Goal: Contribute content

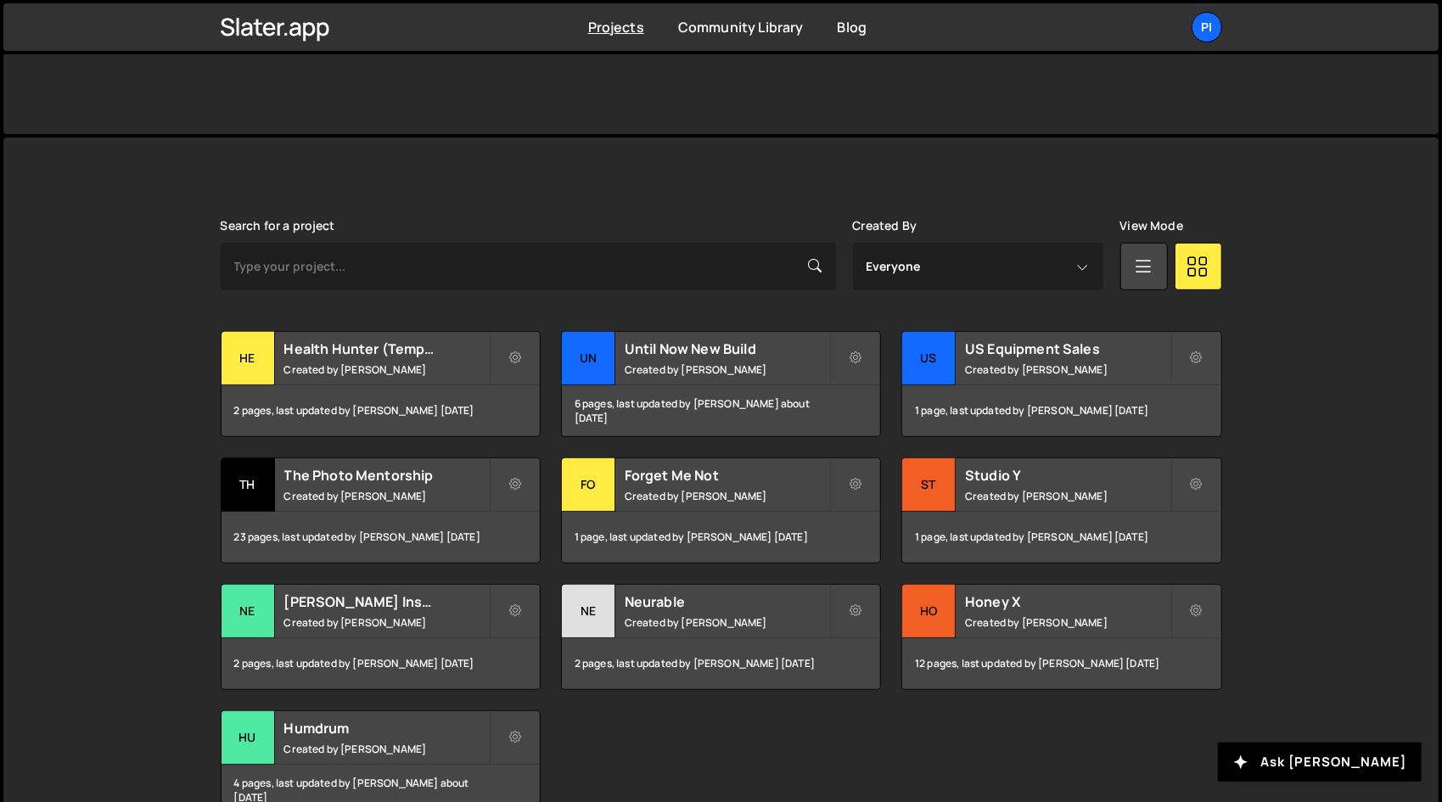
scroll to position [353, 0]
click at [412, 527] on div "23 pages, last updated by [PERSON_NAME] [DATE]" at bounding box center [380, 536] width 318 height 51
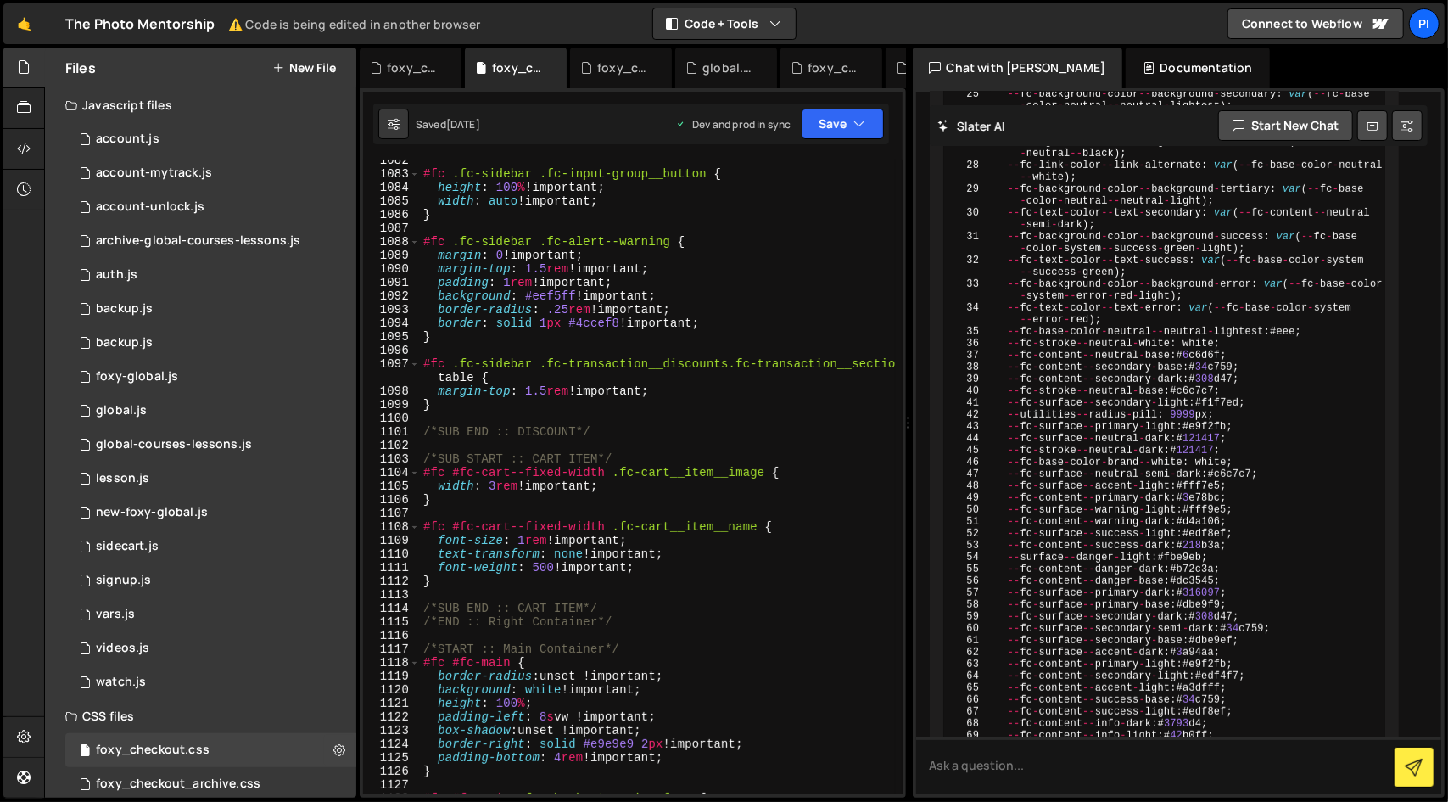
scroll to position [15828, 0]
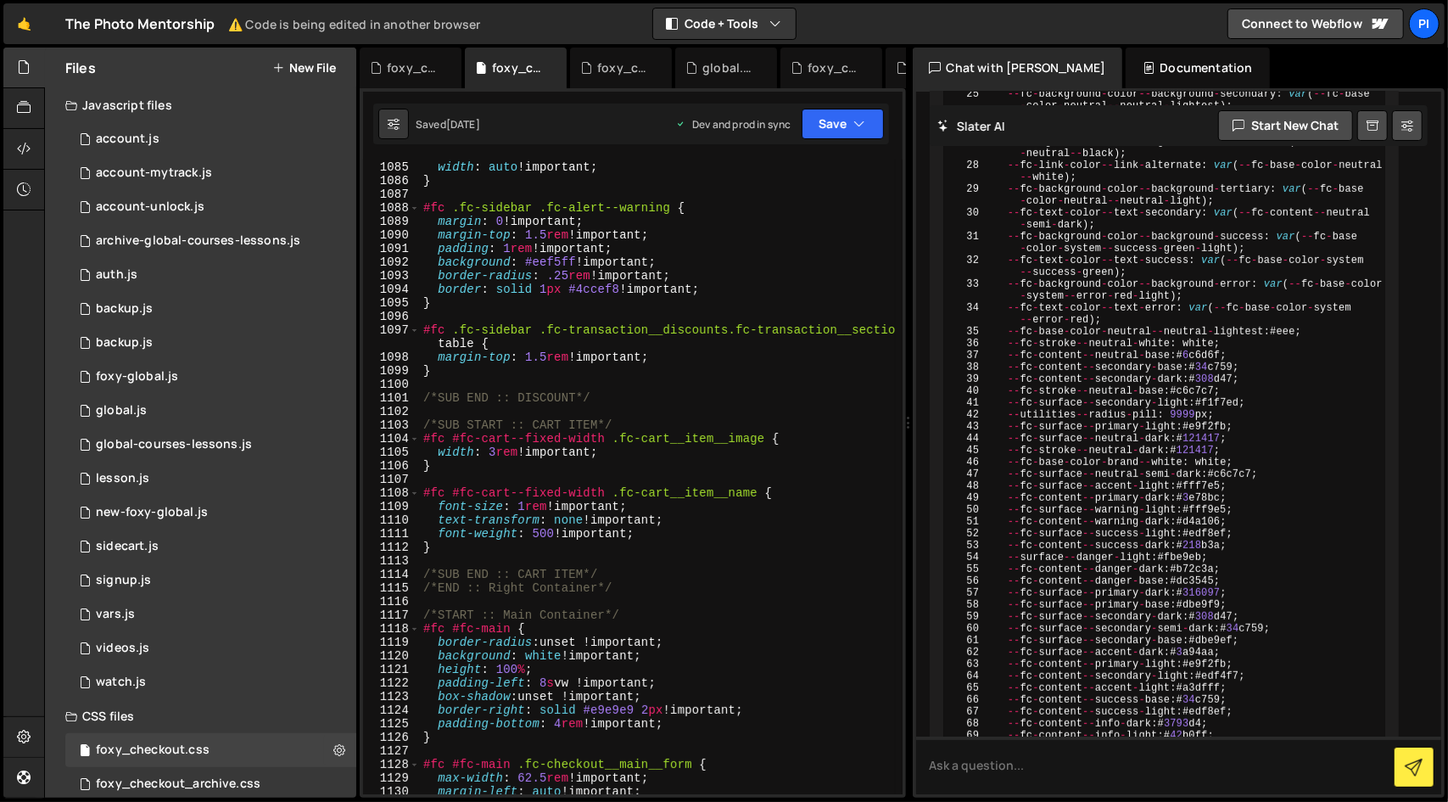
click at [589, 558] on div "height : 100 % !important ; width : auto !important ; } #fc .fc-sidebar .fc-ale…" at bounding box center [658, 478] width 476 height 662
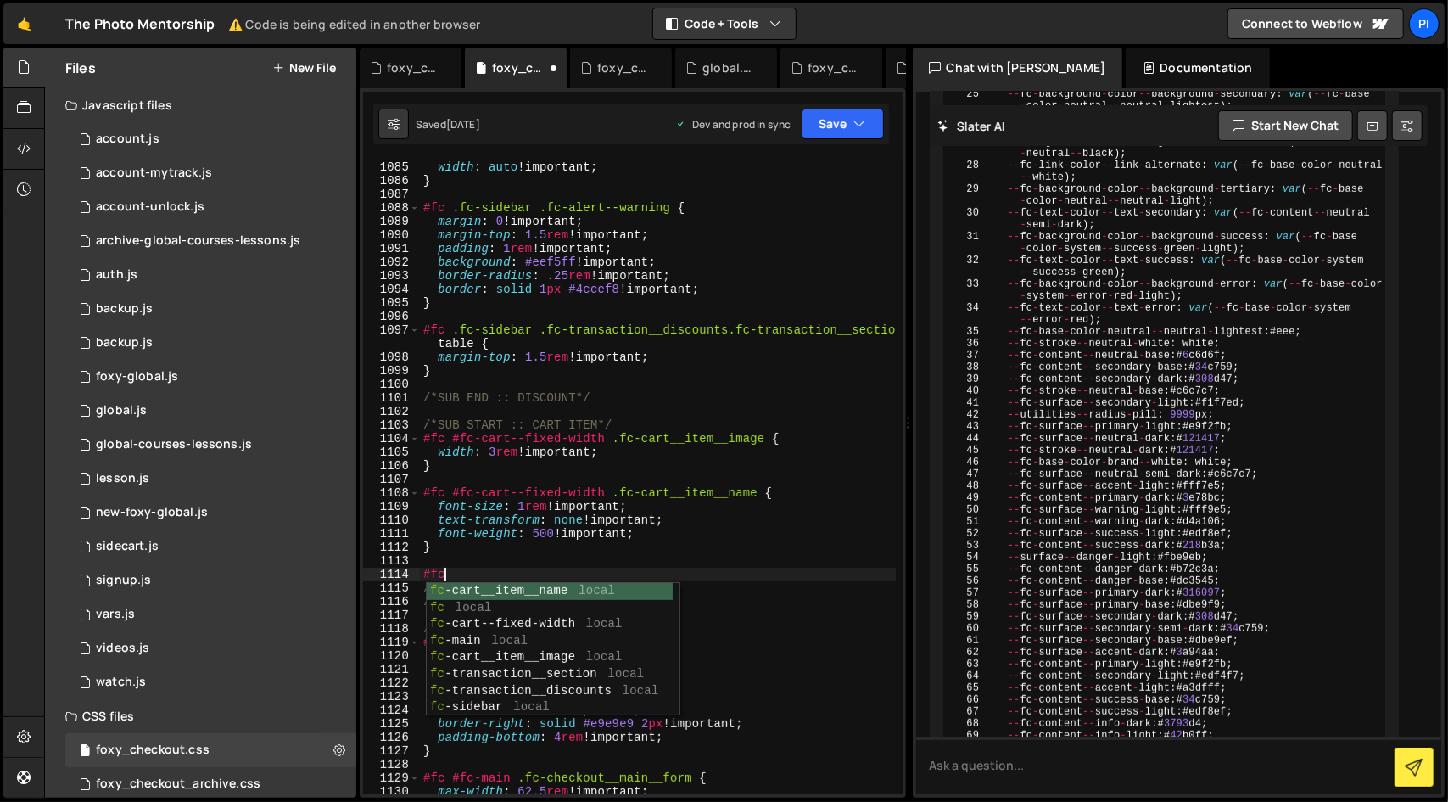
scroll to position [0, 0]
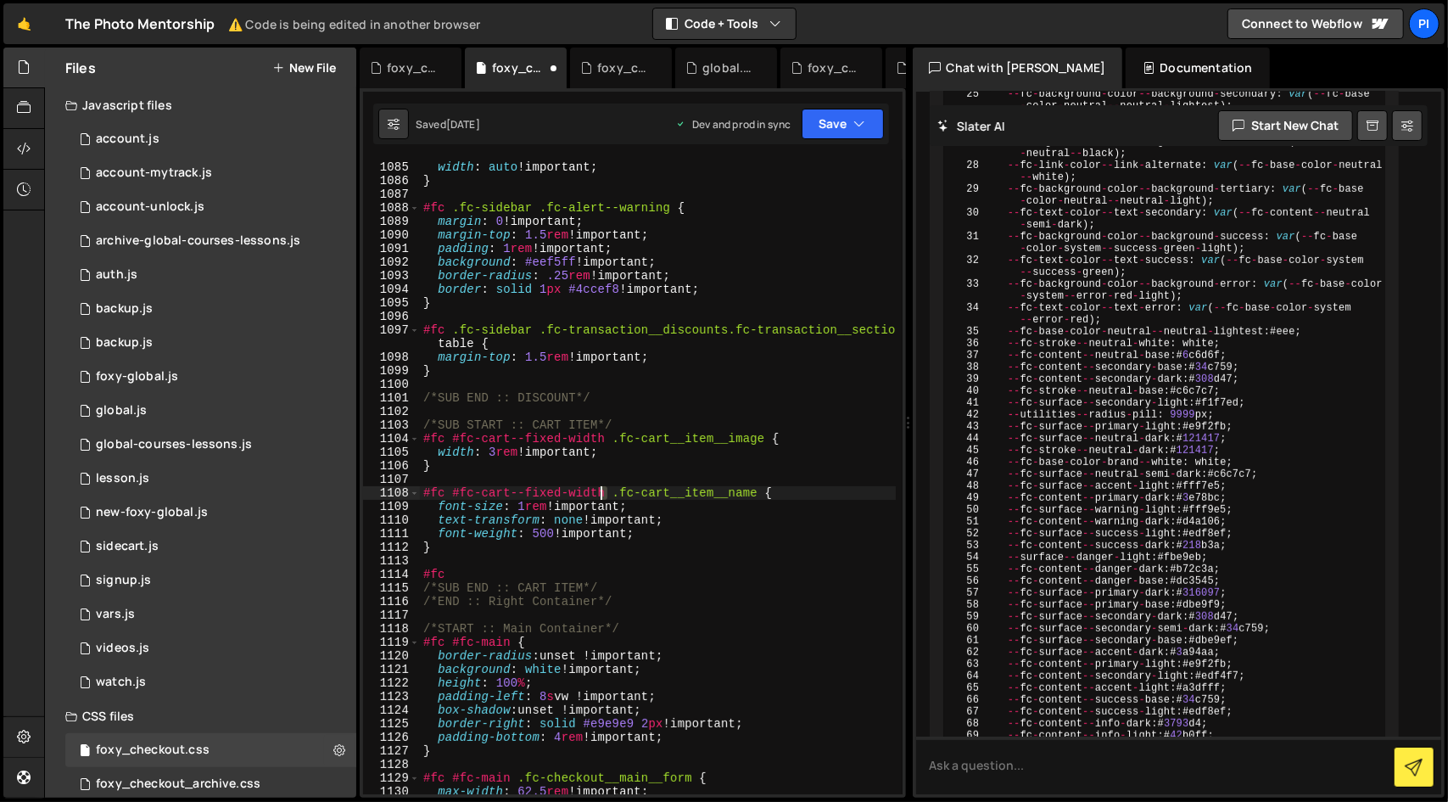
drag, startPoint x: 605, startPoint y: 488, endPoint x: 590, endPoint y: 486, distance: 15.4
click at [590, 486] on div "height : 100 % !important ; width : auto !important ; } #fc .fc-sidebar .fc-ale…" at bounding box center [658, 478] width 476 height 662
type textarea "}"
paste textarea "#fc-cart--fixed-width"
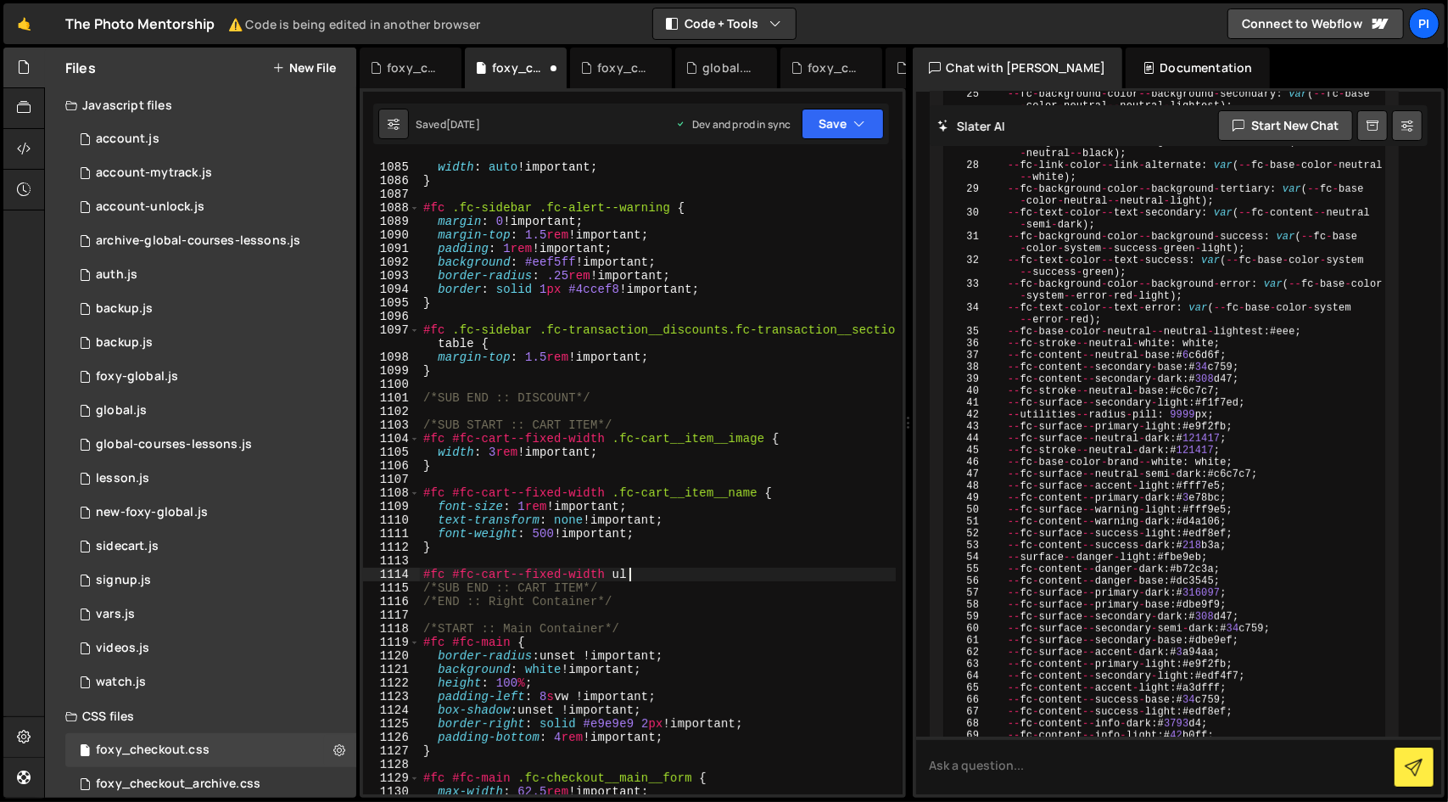
paste textarea "fc-cart__item__options"
type textarea "#fc #fc-cart--fixed-width ul.fc-cart__item__options {}"
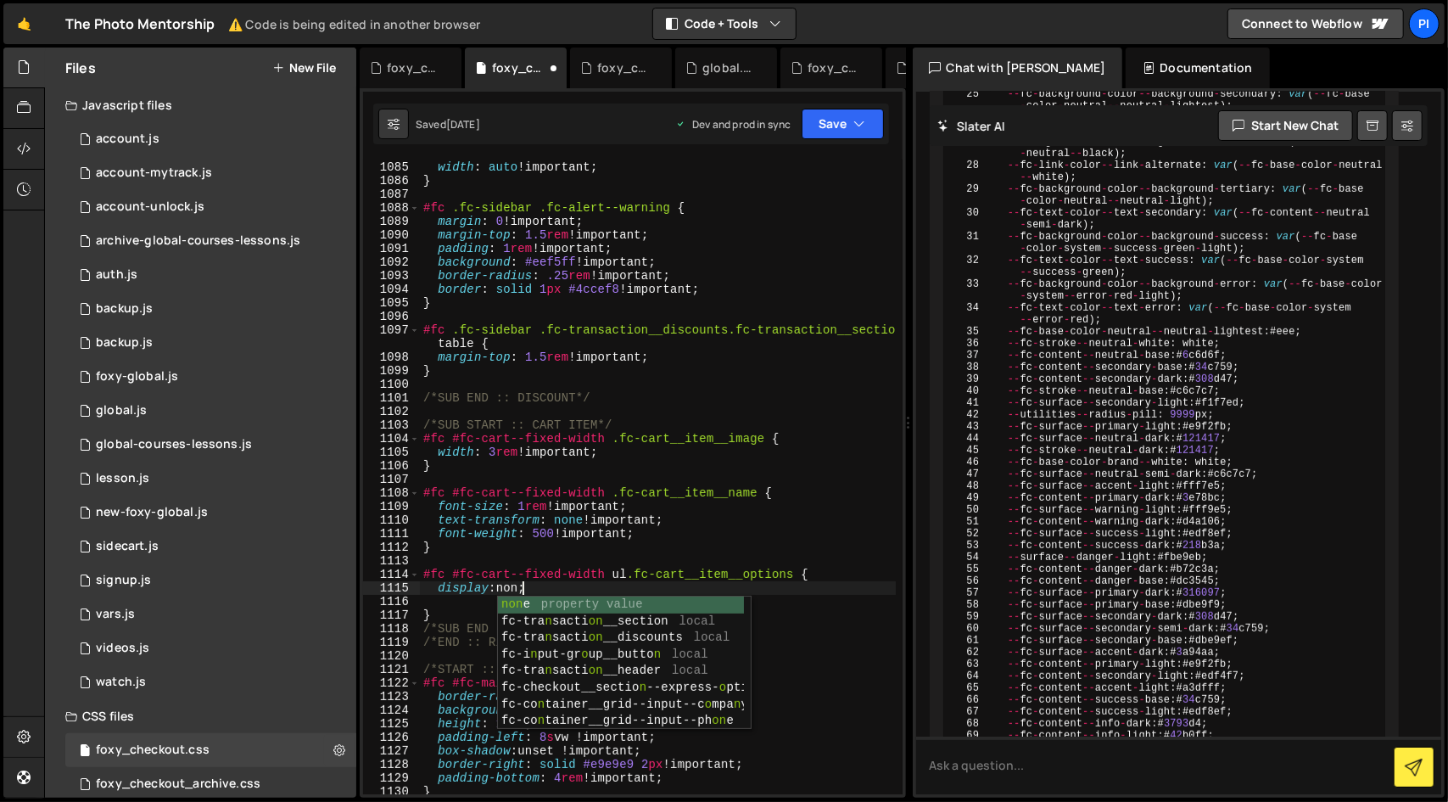
scroll to position [0, 7]
type textarea "display: none;;"
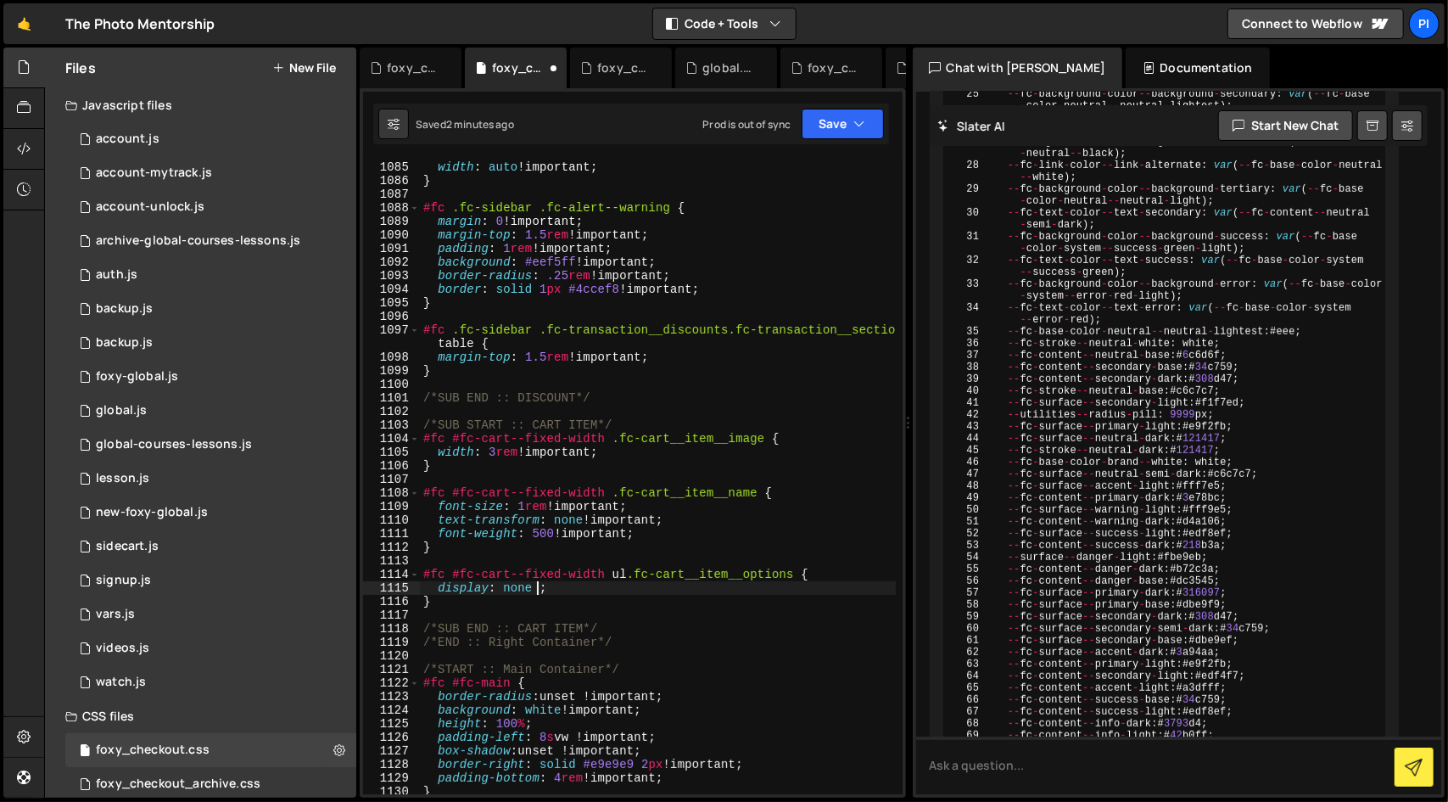
scroll to position [0, 8]
type textarea "display: none !important;"
type textarea "}"
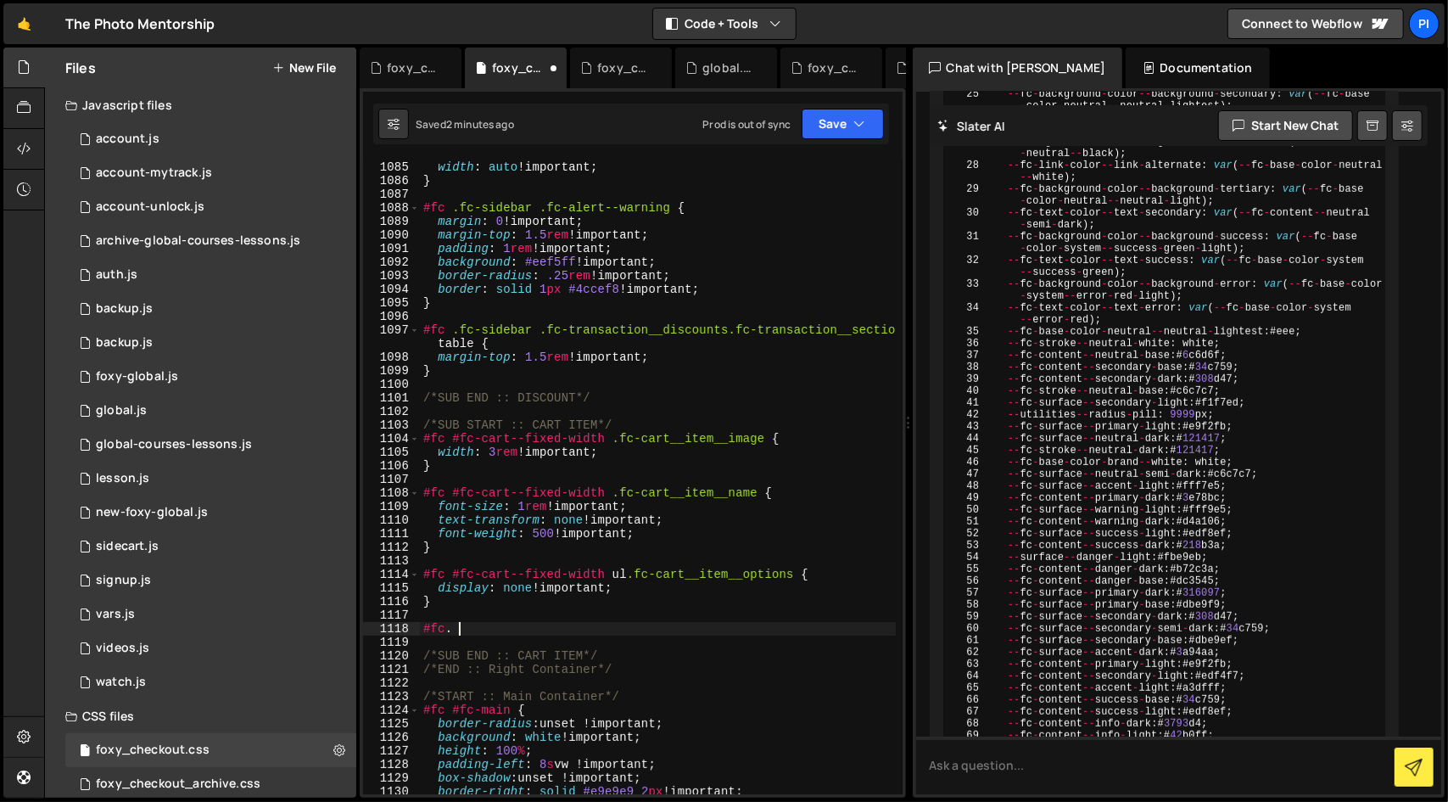
paste textarea "fc-subtotal__label"
type textarea "#fc .fc-subtotal__label {}"
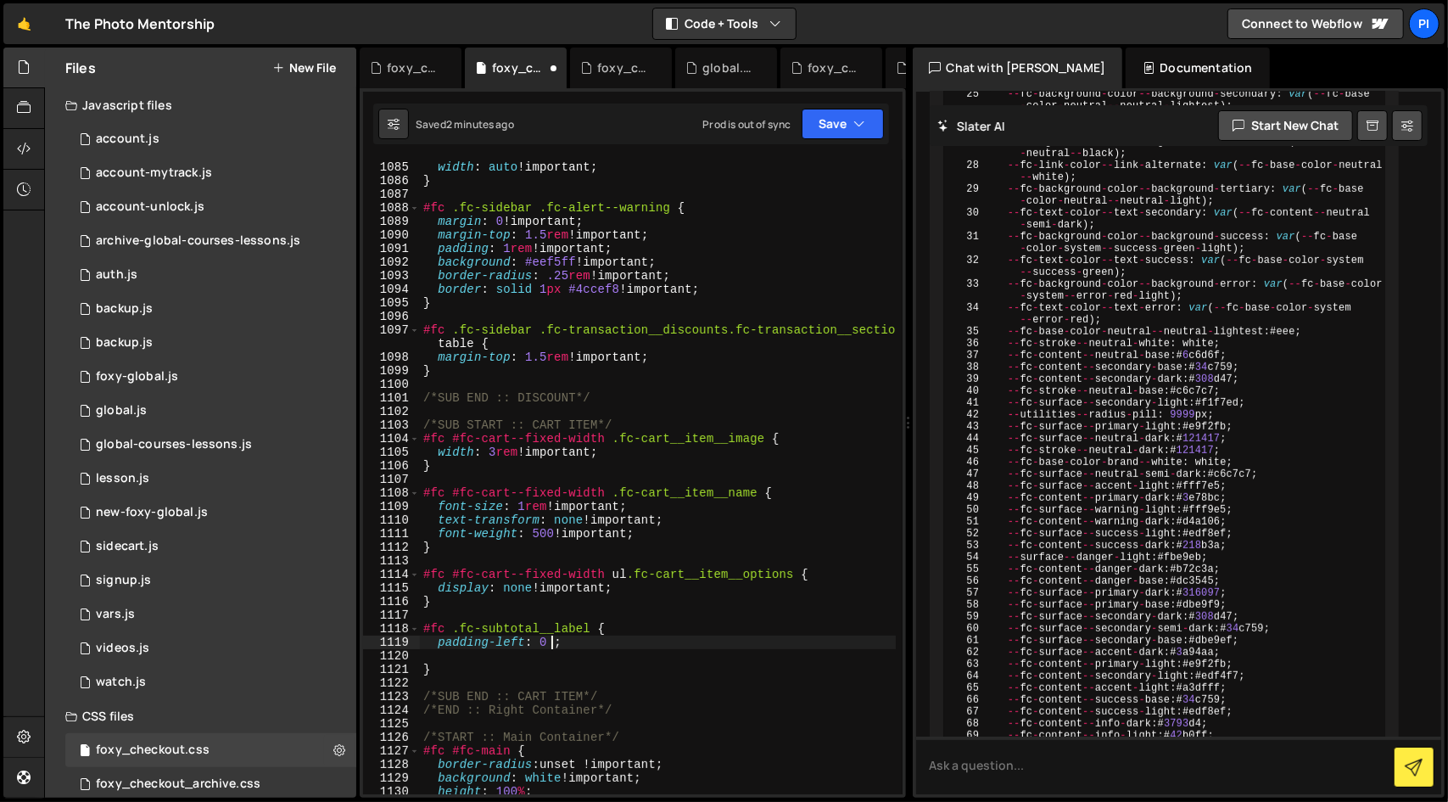
scroll to position [0, 8]
click at [700, 532] on div "height : 100 % !important ; width : auto !important ; } #fc .fc-sidebar .fc-ale…" at bounding box center [658, 478] width 476 height 662
type textarea "font-weight: 500 !important;"
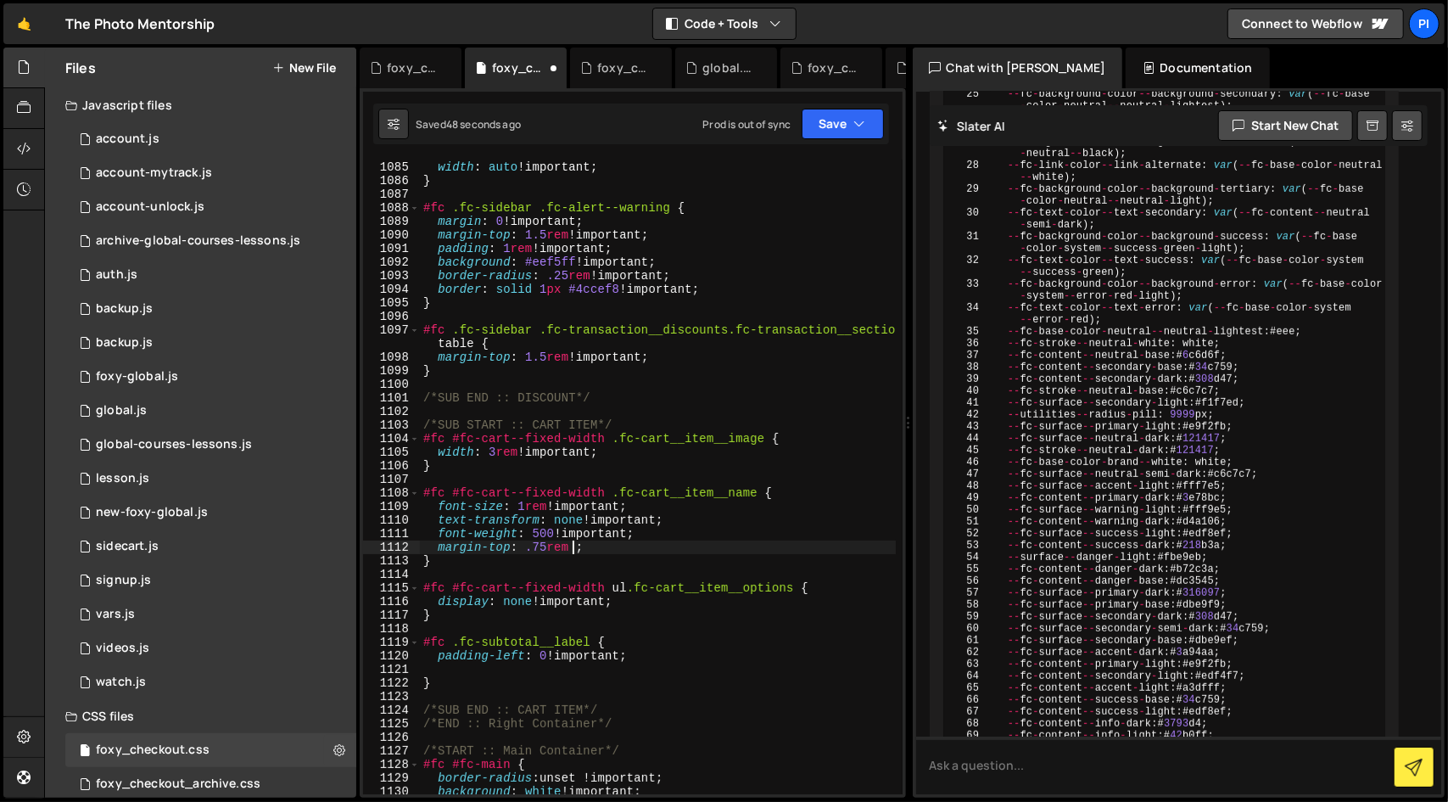
scroll to position [0, 10]
type textarea "margin-top: .75rem !important;"
